Goal: Information Seeking & Learning: Learn about a topic

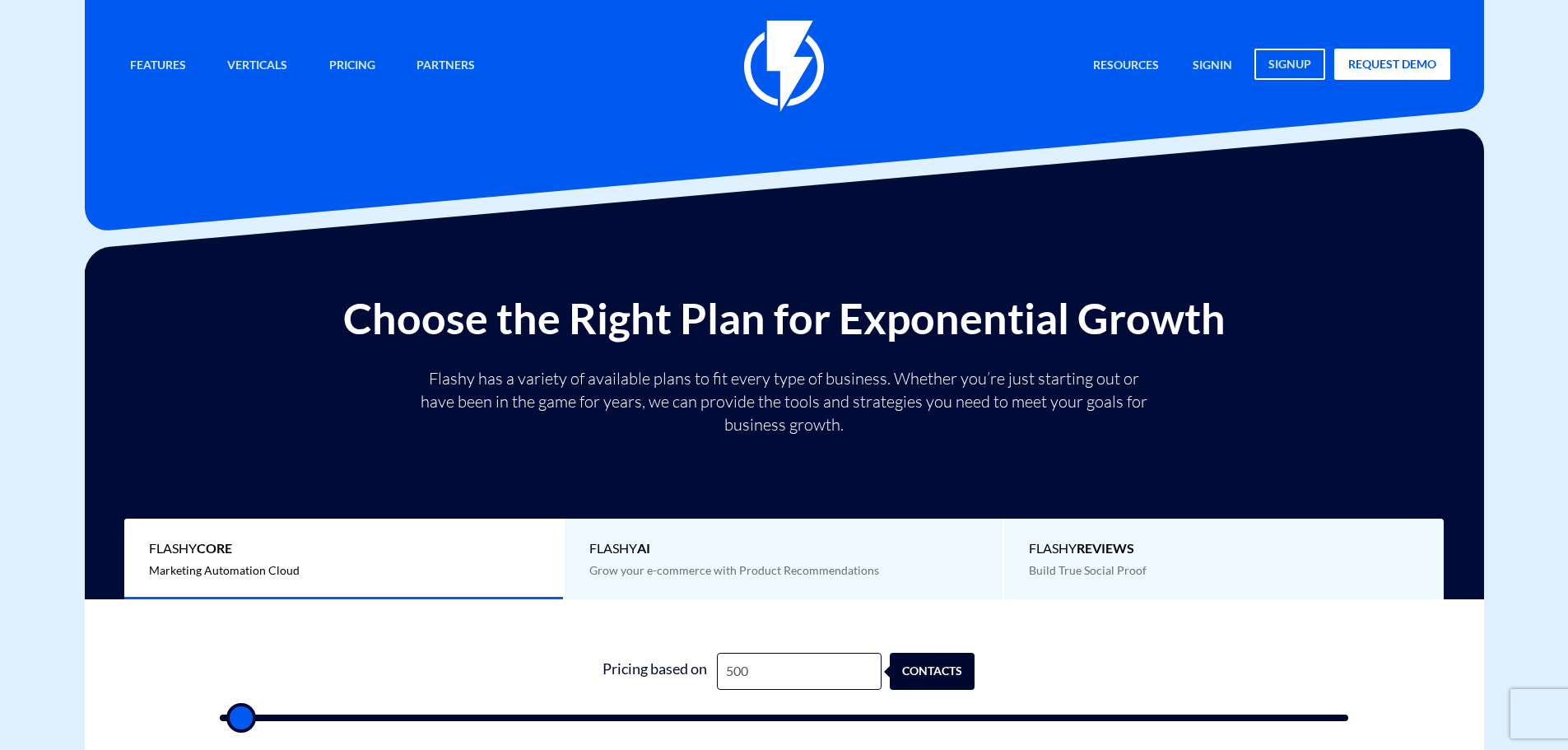
click at [757, 668] on input "500" at bounding box center [799, 671] width 165 height 37
type input "1"
type input "500"
type input "16"
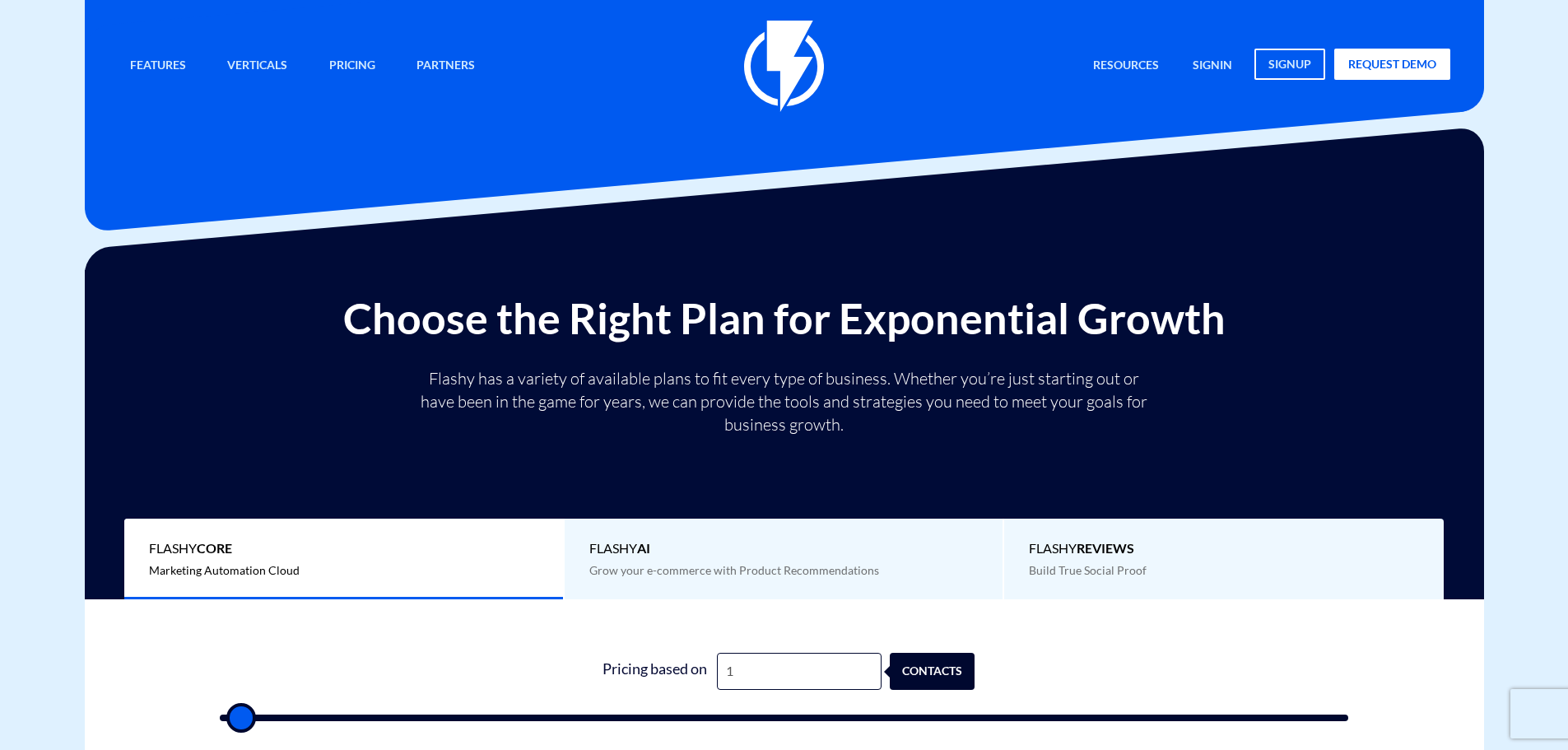
type input "500"
type input "165"
type input "500"
type input "1,650"
type input "1500"
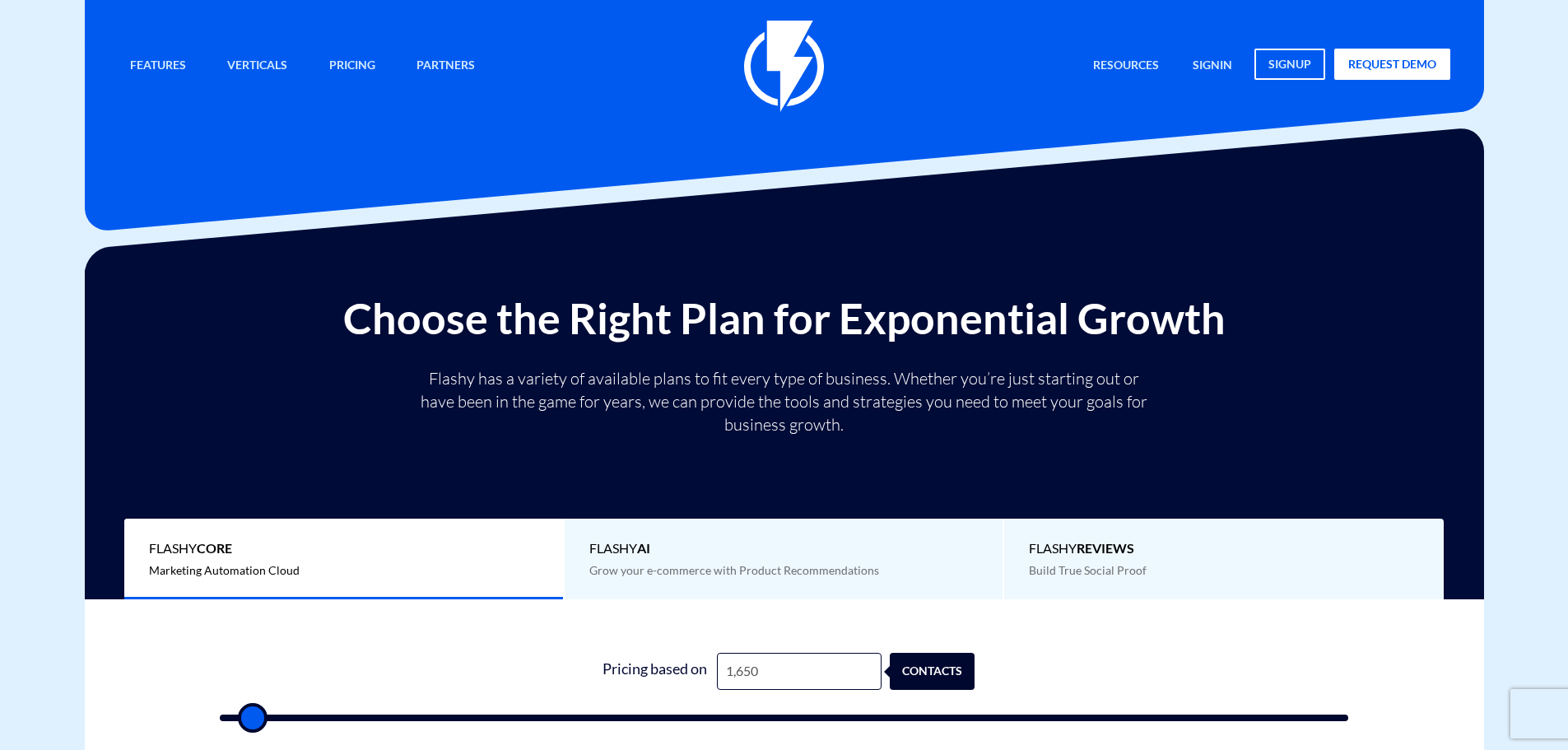
type input "16,500"
type input "16500"
type input "165,000"
type input "100000"
type input "16,500"
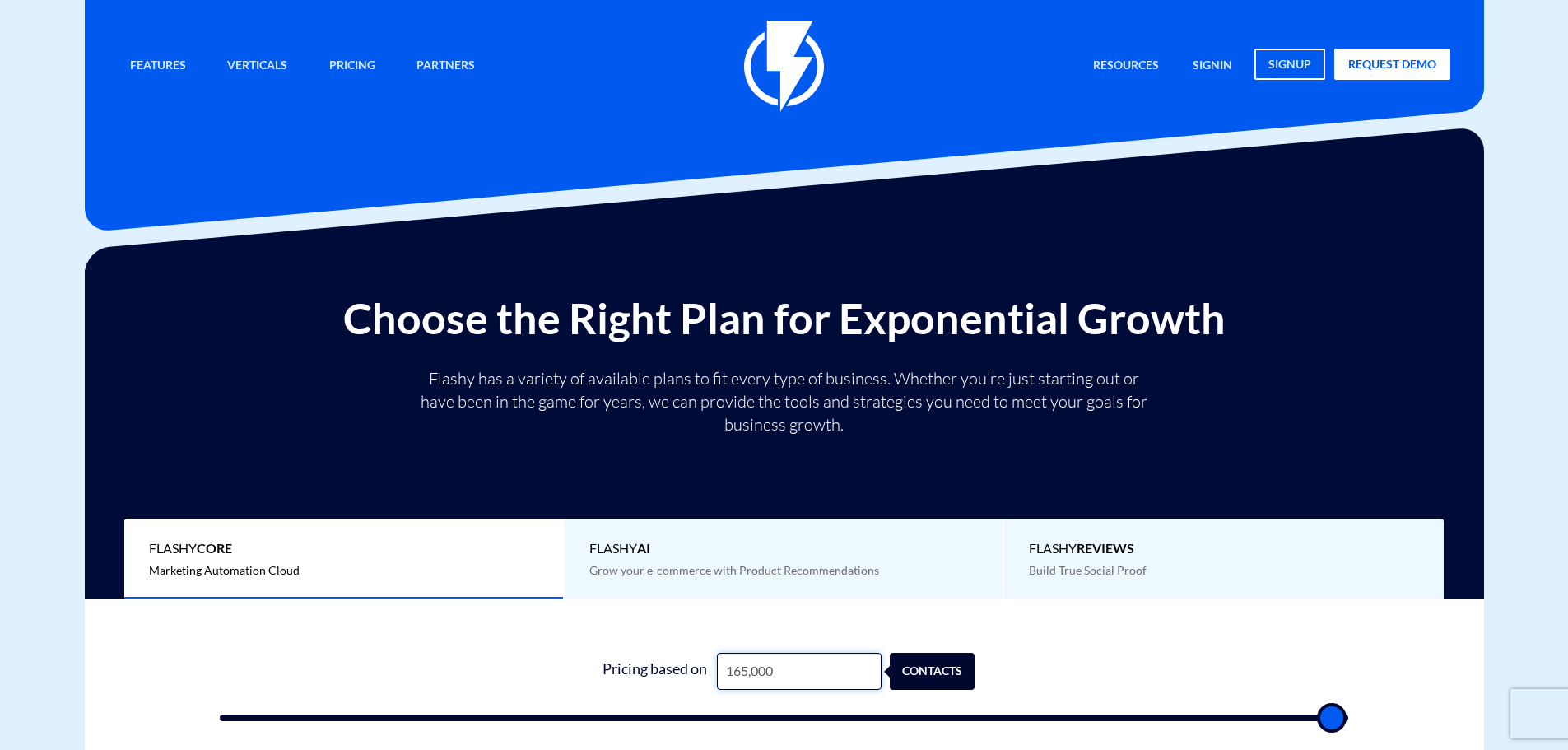
type input "16500"
type input "1,650"
type input "1500"
type input "165"
type input "500"
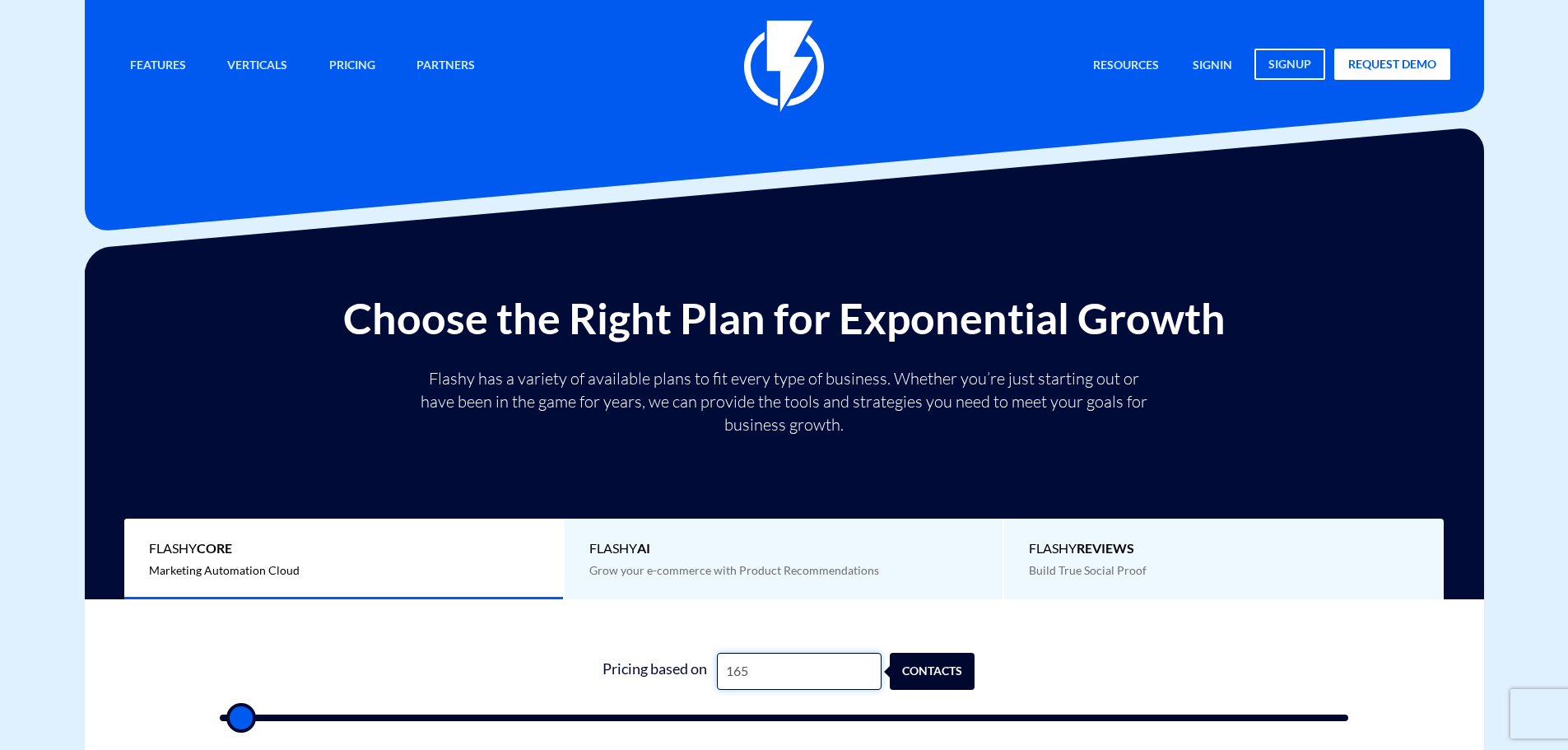
type input "16"
type input "500"
type input "165"
type input "500"
type input "1,650"
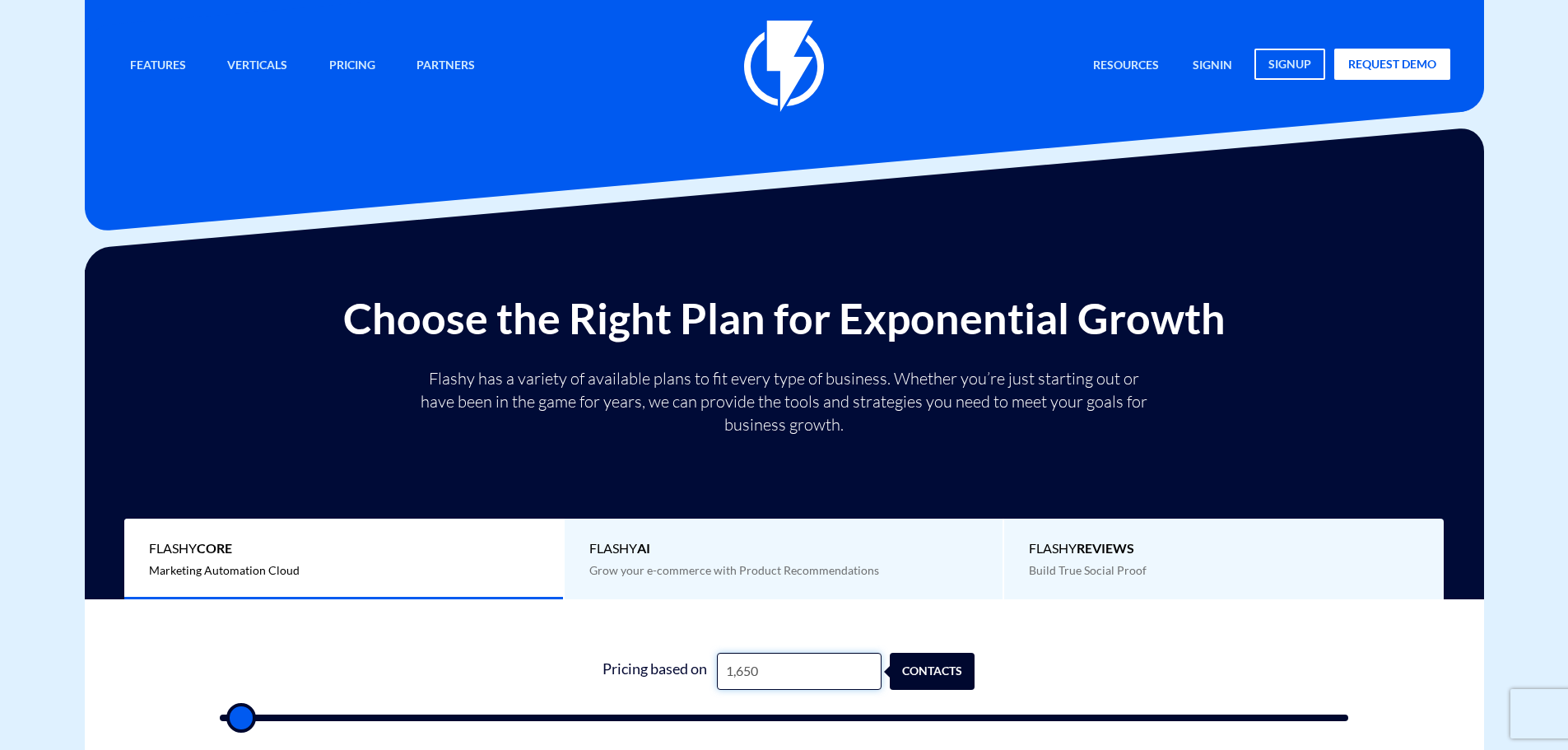
type input "1500"
type input "16,500"
type input "16500"
drag, startPoint x: 774, startPoint y: 670, endPoint x: 718, endPoint y: 668, distance: 56.0
click at [718, 668] on input "16,500" at bounding box center [799, 671] width 165 height 37
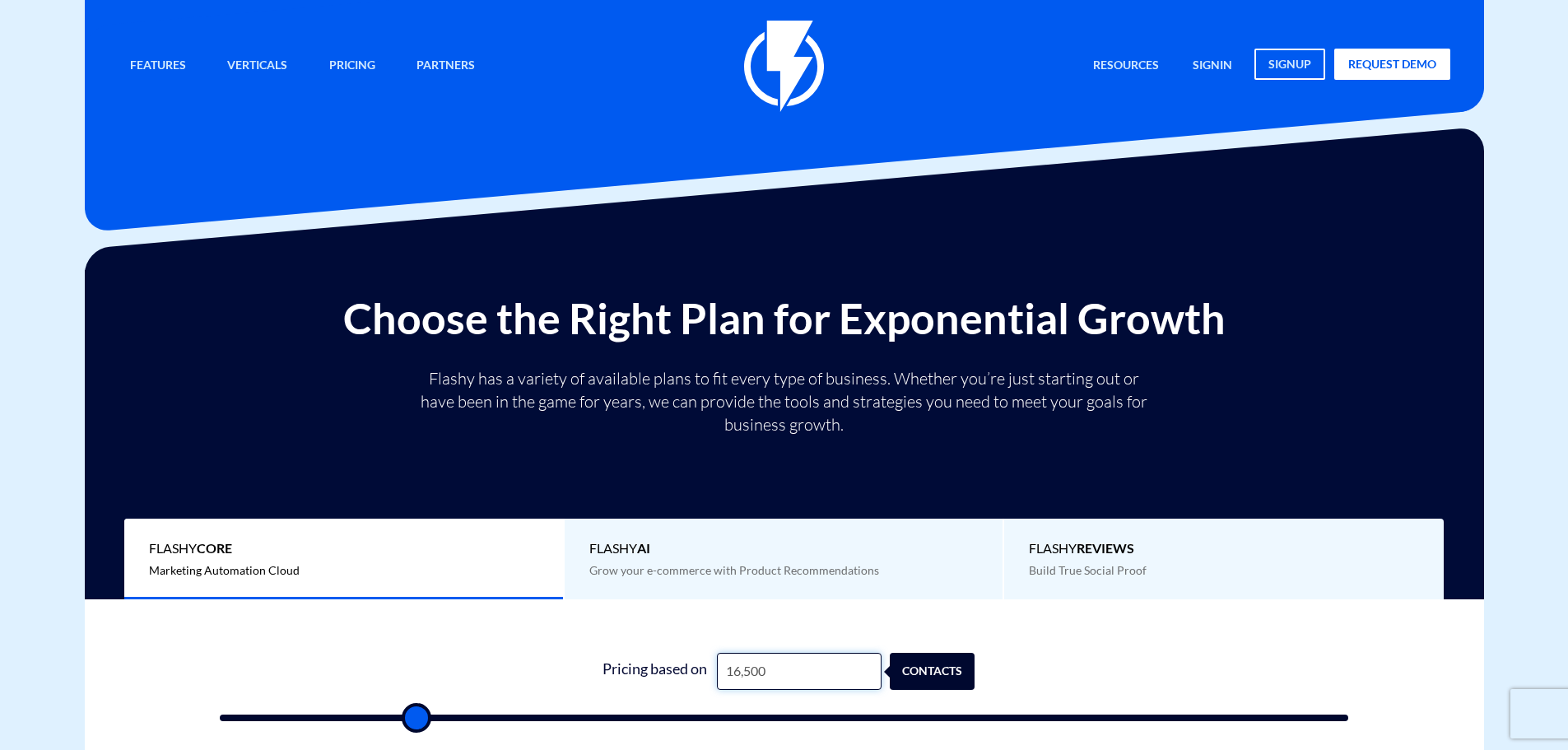
type input "1"
type input "500"
type input "14"
type input "500"
type input "140"
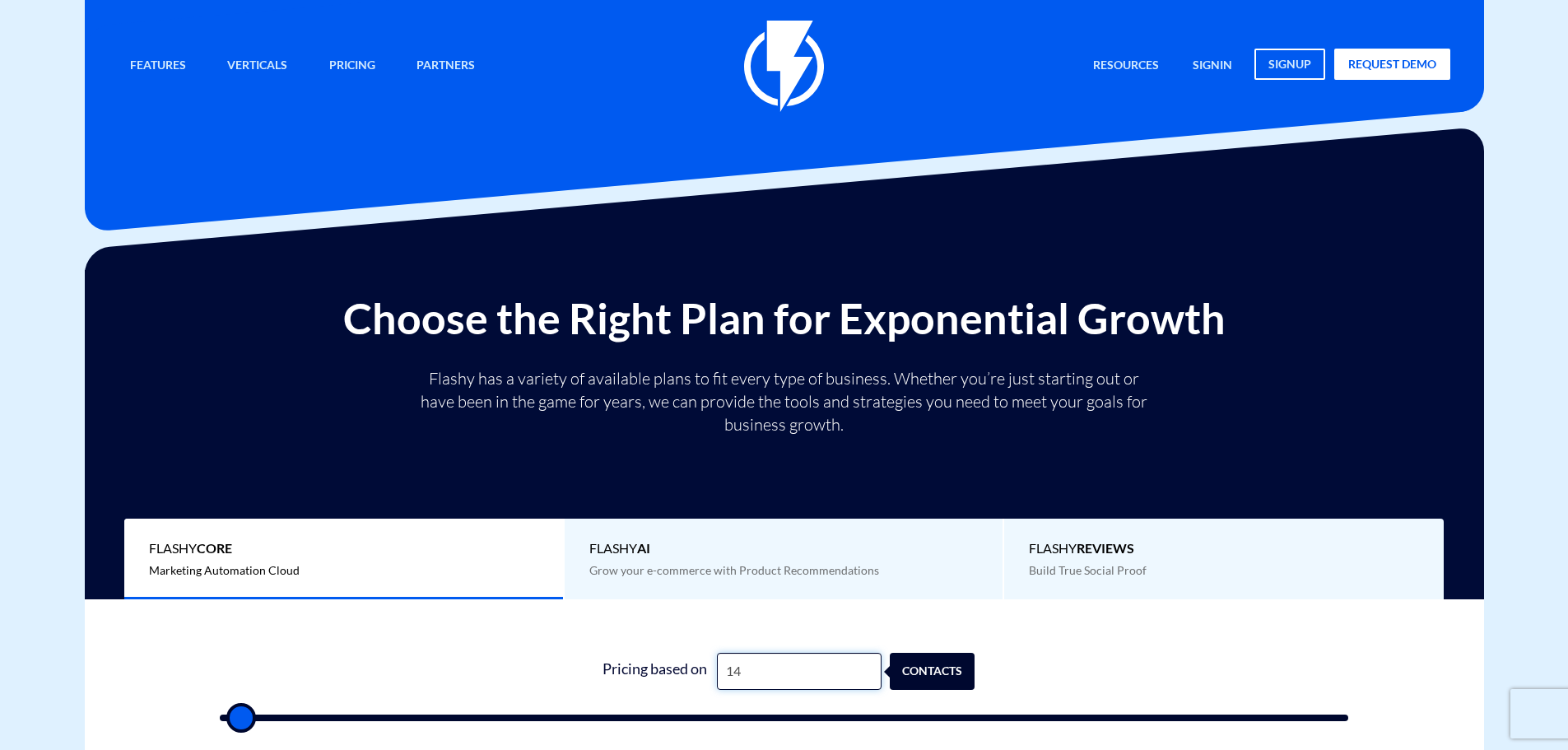
type input "500"
type input "1,400"
type input "1500"
type input "14,000"
type input "14000"
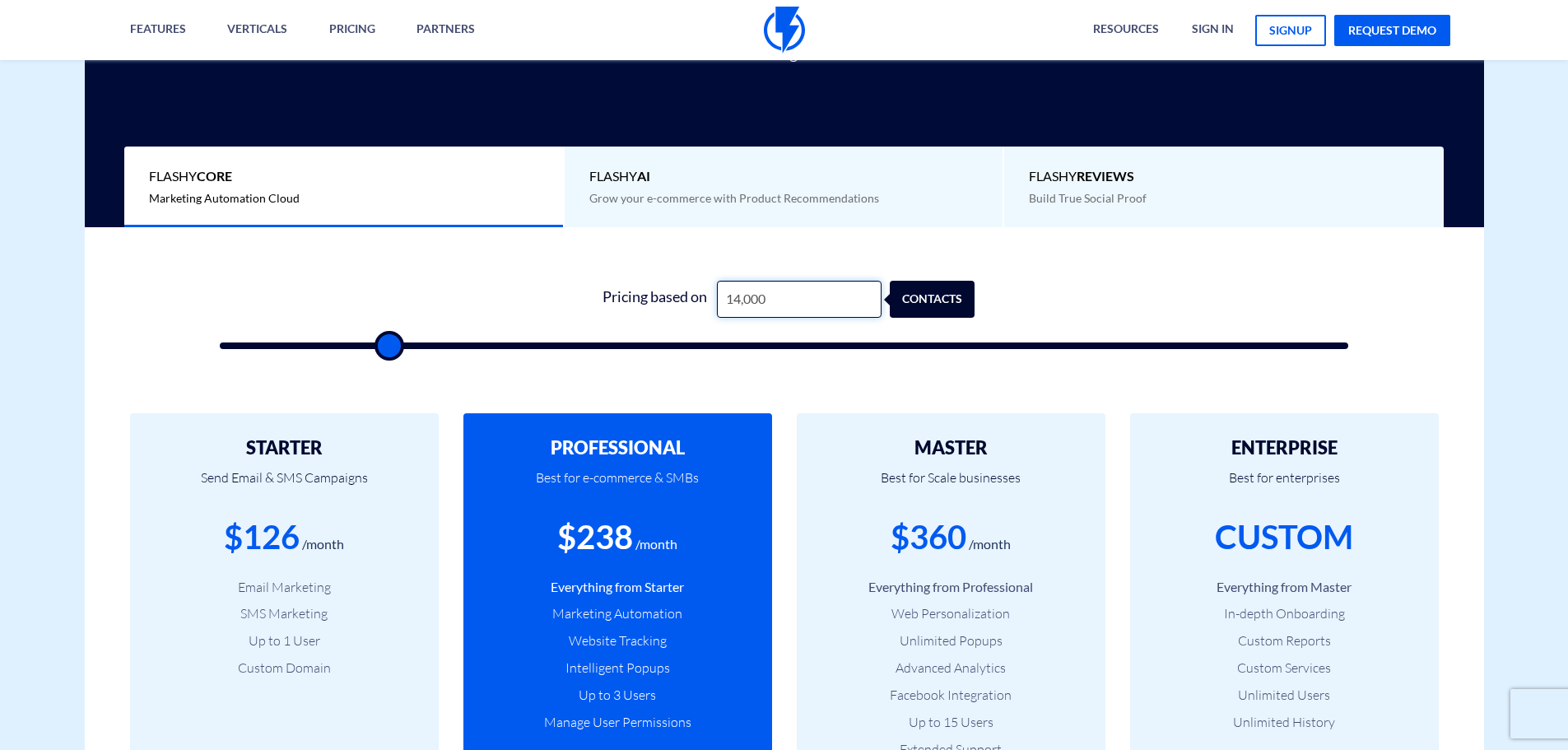
scroll to position [412, 0]
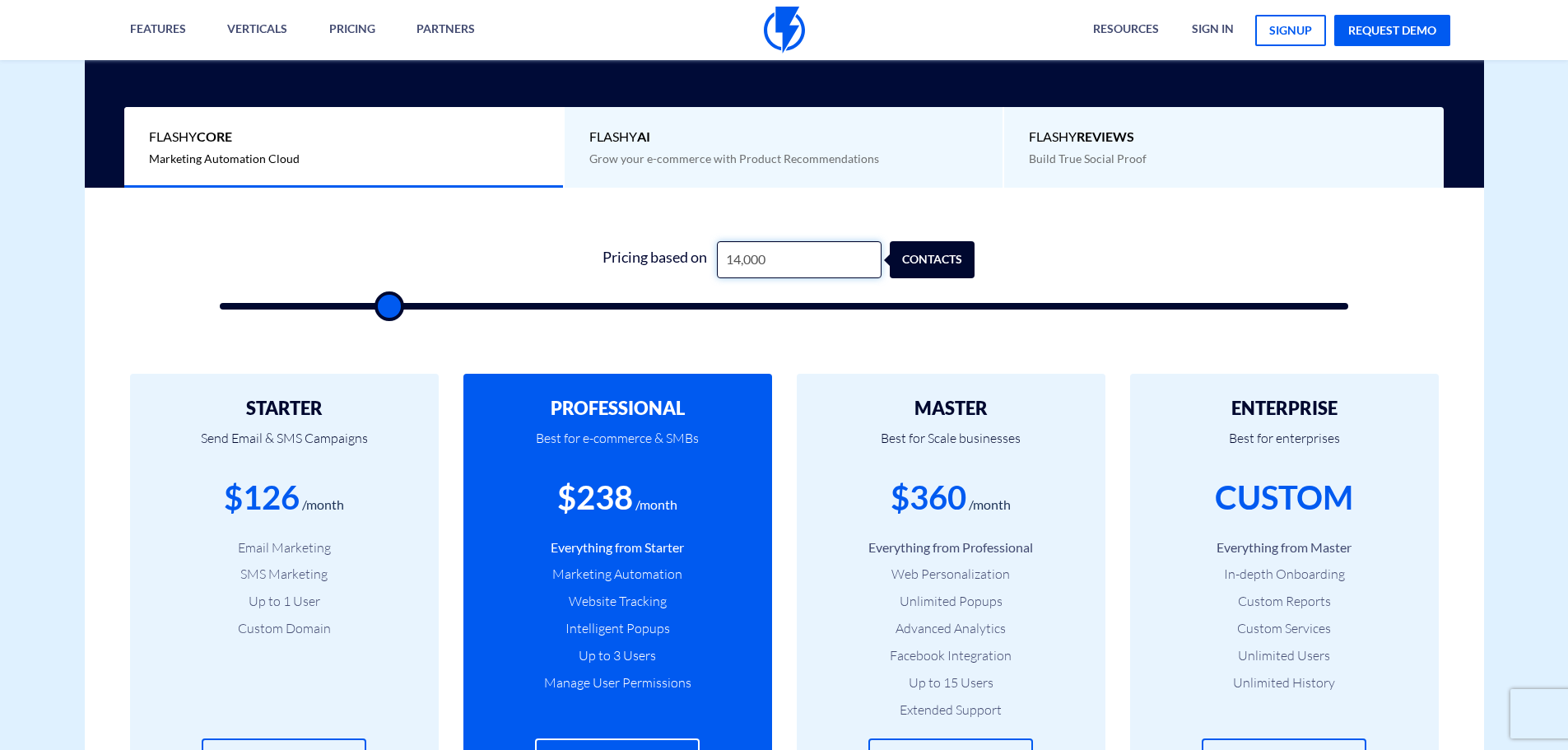
type input "14,000"
